Goal: Transaction & Acquisition: Purchase product/service

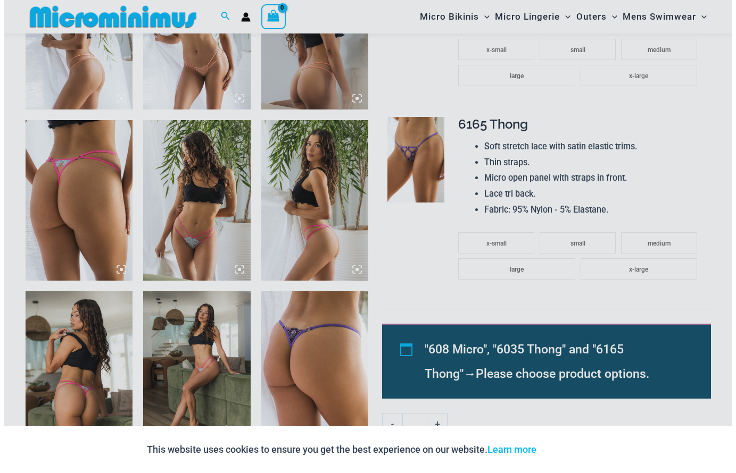
scroll to position [852, 0]
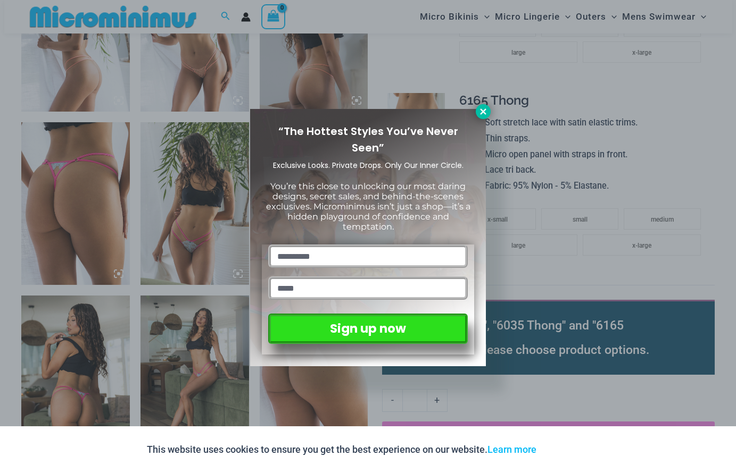
click at [483, 112] on icon at bounding box center [483, 112] width 6 height 6
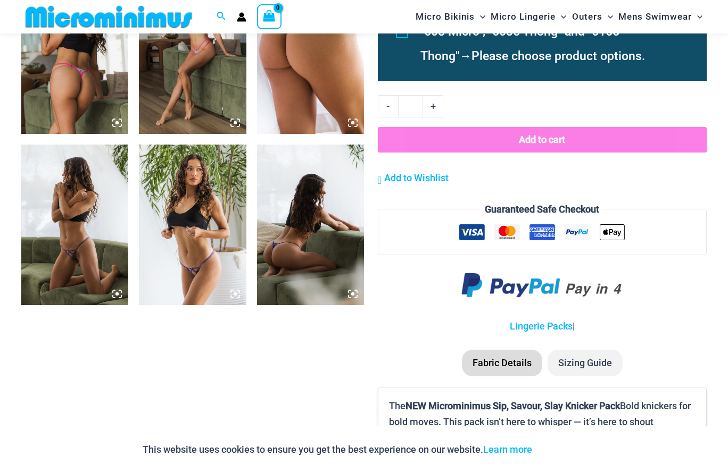
scroll to position [1163, 0]
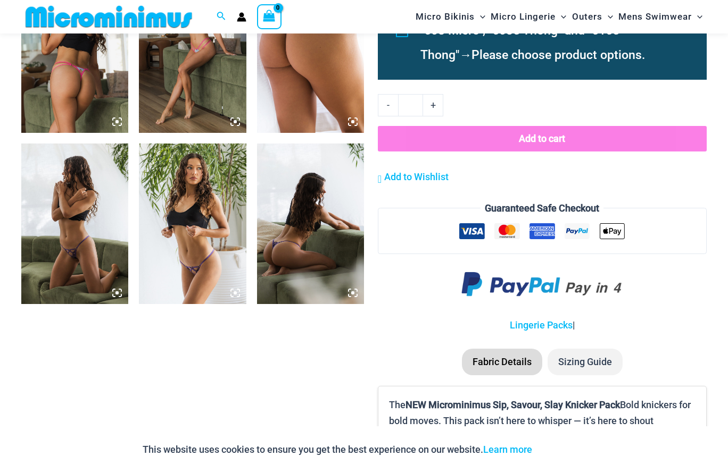
click at [68, 248] on img at bounding box center [74, 224] width 107 height 161
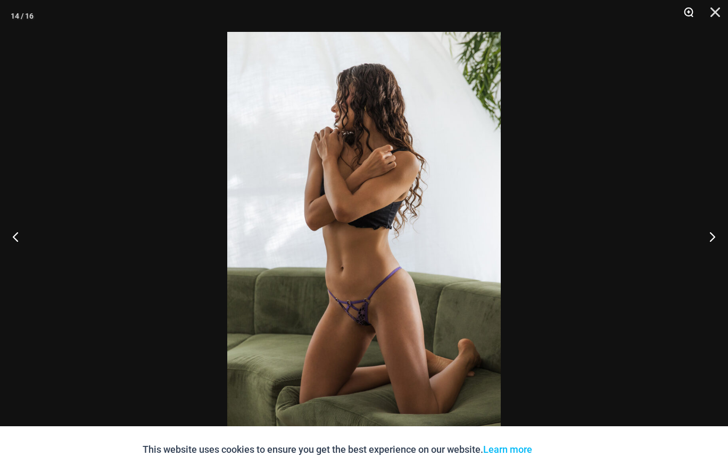
click at [685, 14] on button "Zoom" at bounding box center [684, 16] width 27 height 32
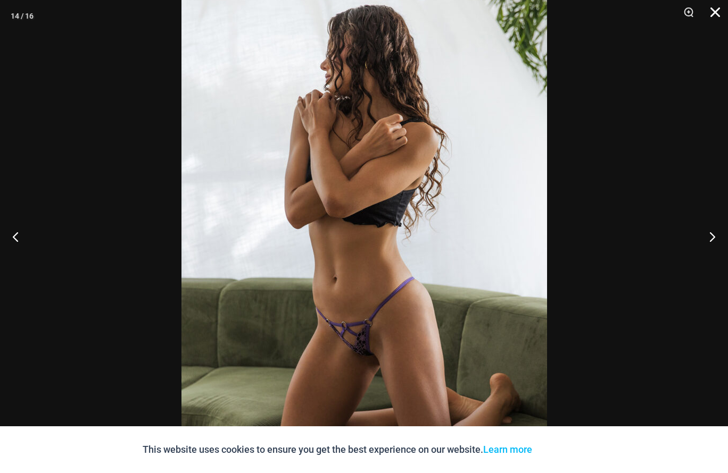
click at [715, 8] on button "Close" at bounding box center [711, 16] width 27 height 32
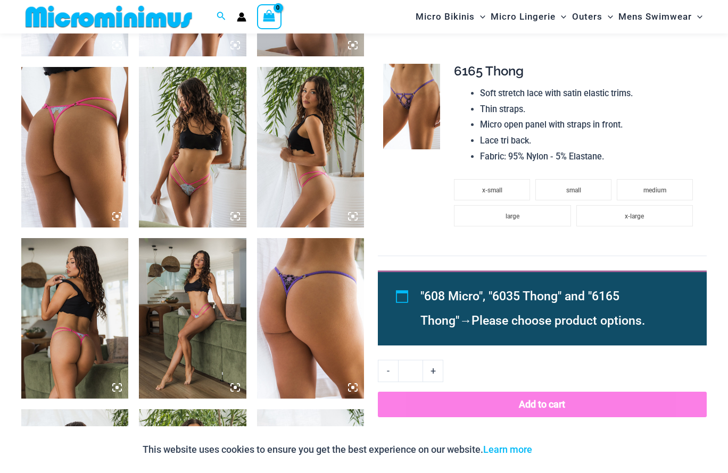
scroll to position [737, 0]
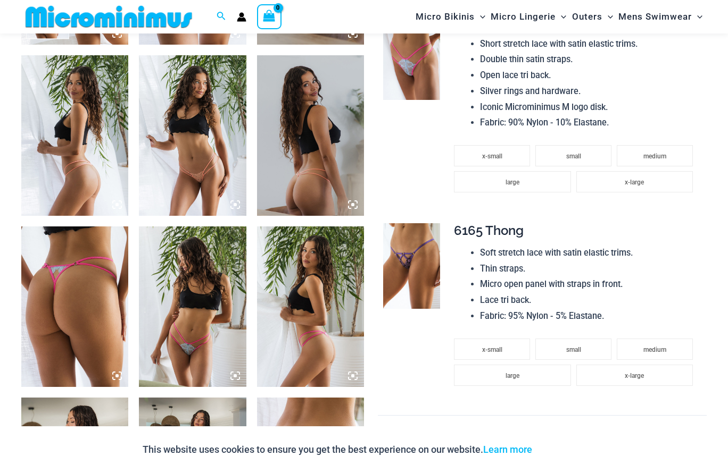
click at [158, 22] on img at bounding box center [108, 17] width 175 height 24
